Goal: Information Seeking & Learning: Find specific page/section

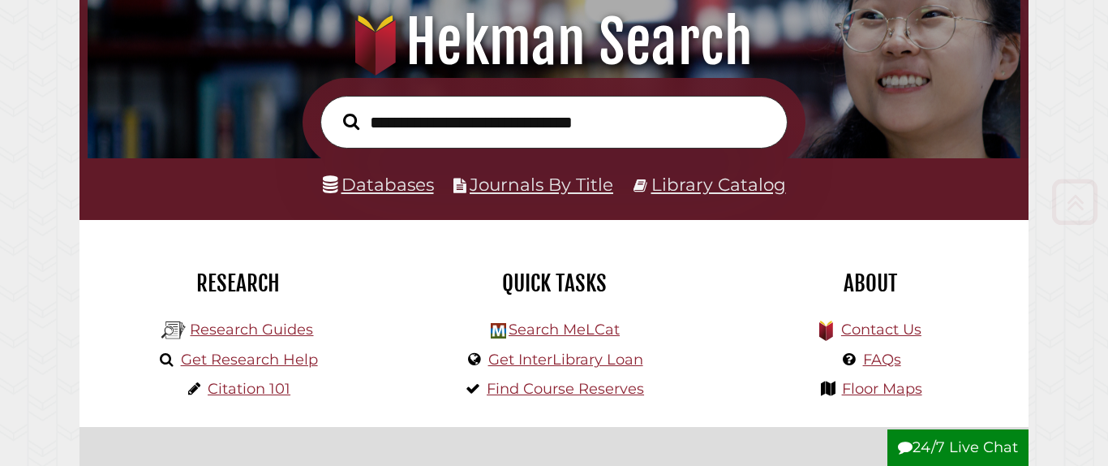
scroll to position [201, 0]
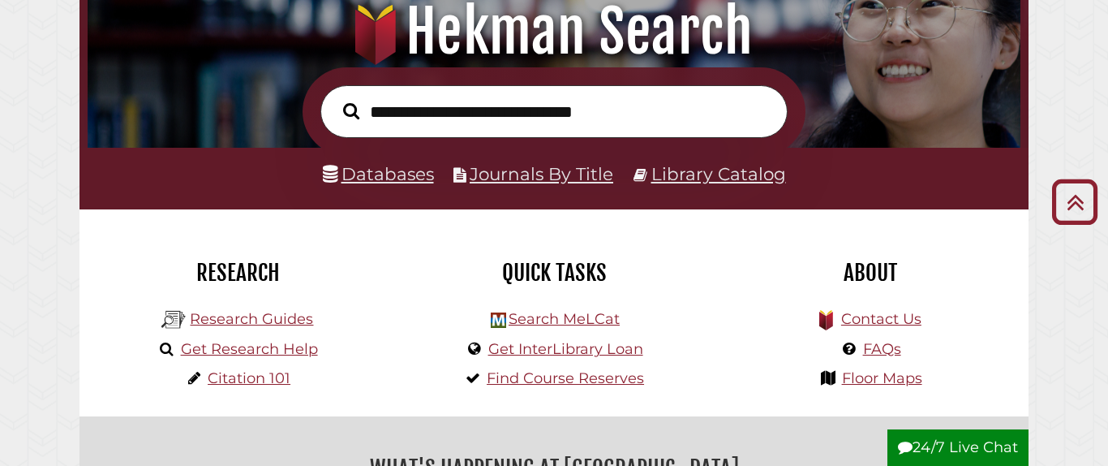
click at [388, 170] on link "Databases" at bounding box center [378, 173] width 111 height 21
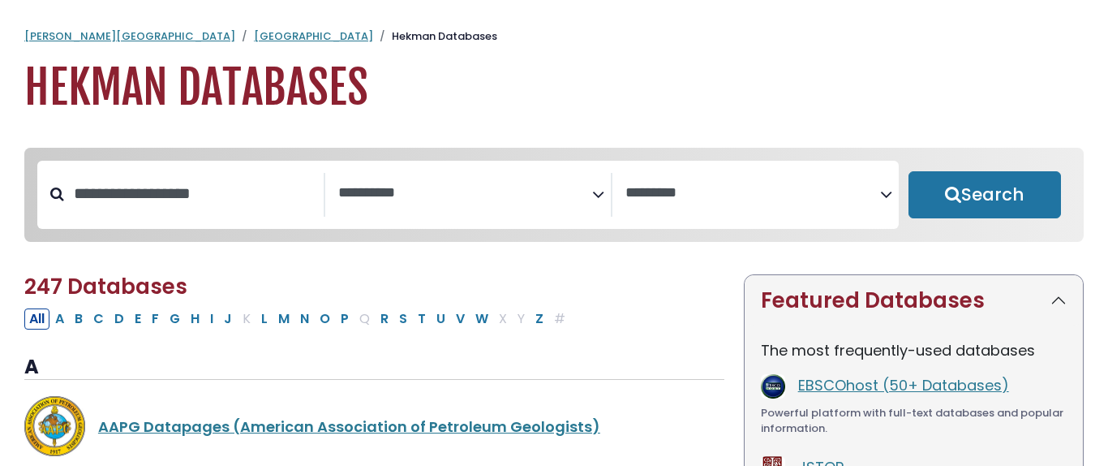
select select "Database Subject Filter"
select select "Database Vendors Filter"
click at [192, 180] on input "Search database by title or keyword" at bounding box center [194, 193] width 260 height 27
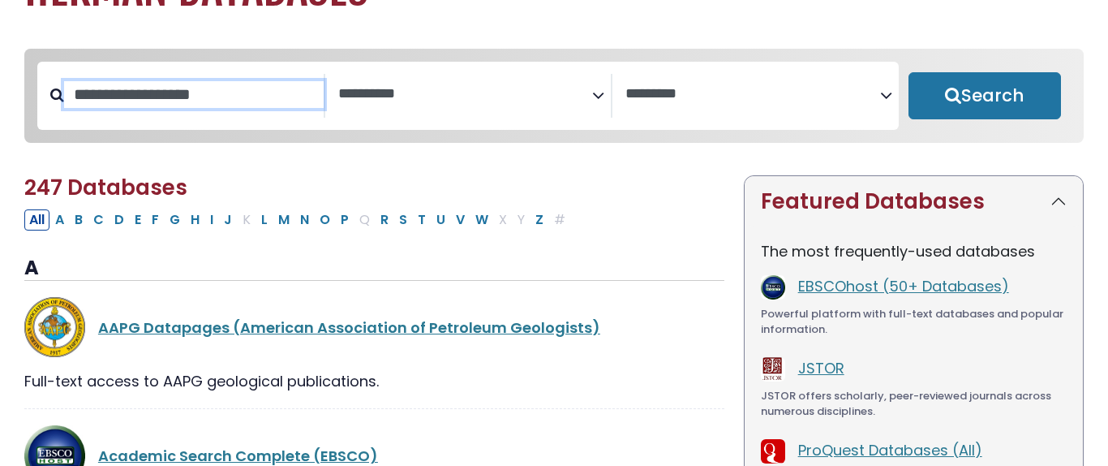
scroll to position [99, 0]
click at [304, 227] on button "N" at bounding box center [304, 219] width 19 height 21
select select "Database Subject Filter"
select select "Database Vendors Filter"
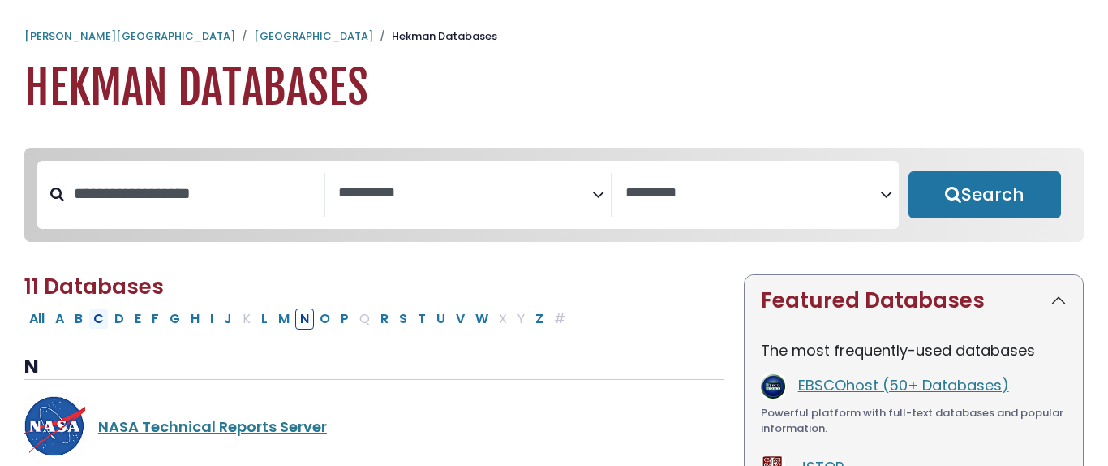
click at [100, 324] on button "C" at bounding box center [98, 318] width 20 height 21
select select "Database Subject Filter"
select select "Database Vendors Filter"
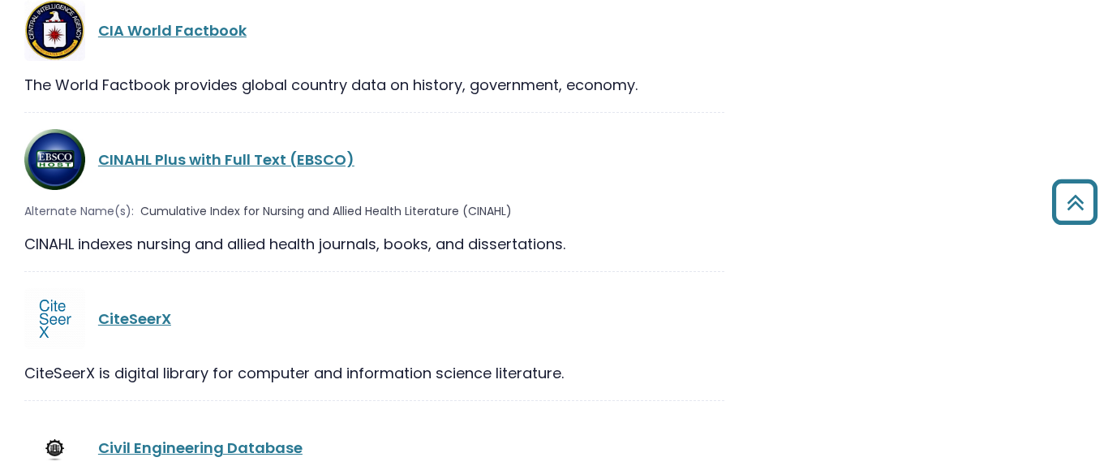
scroll to position [2654, 0]
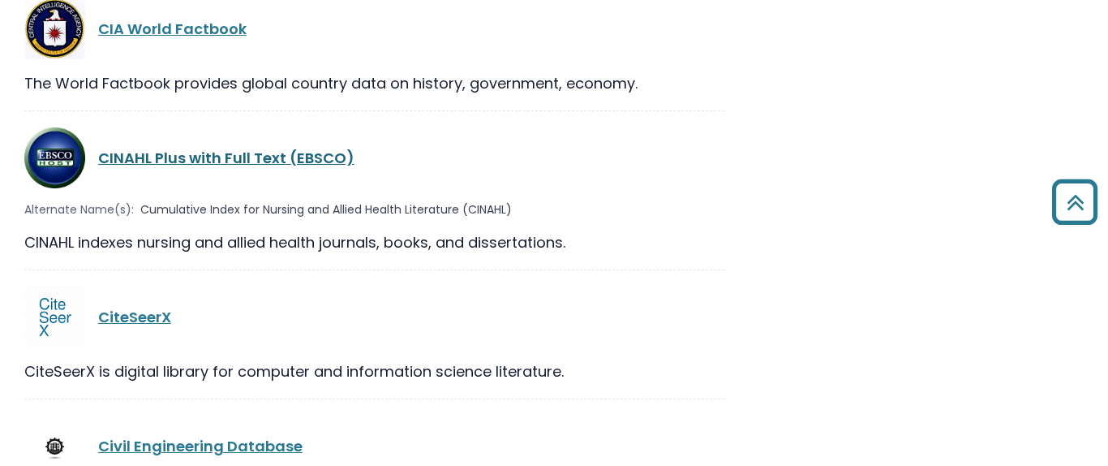
click at [197, 148] on link "CINAHL Plus with Full Text (EBSCO)" at bounding box center [226, 158] width 256 height 20
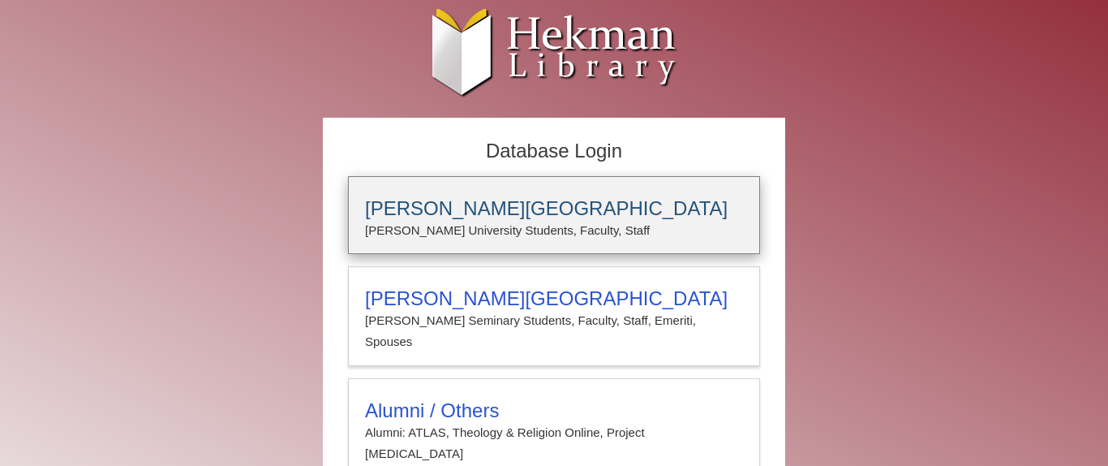
click at [471, 214] on h3 "[PERSON_NAME][GEOGRAPHIC_DATA]" at bounding box center [554, 208] width 378 height 23
